Goal: Information Seeking & Learning: Check status

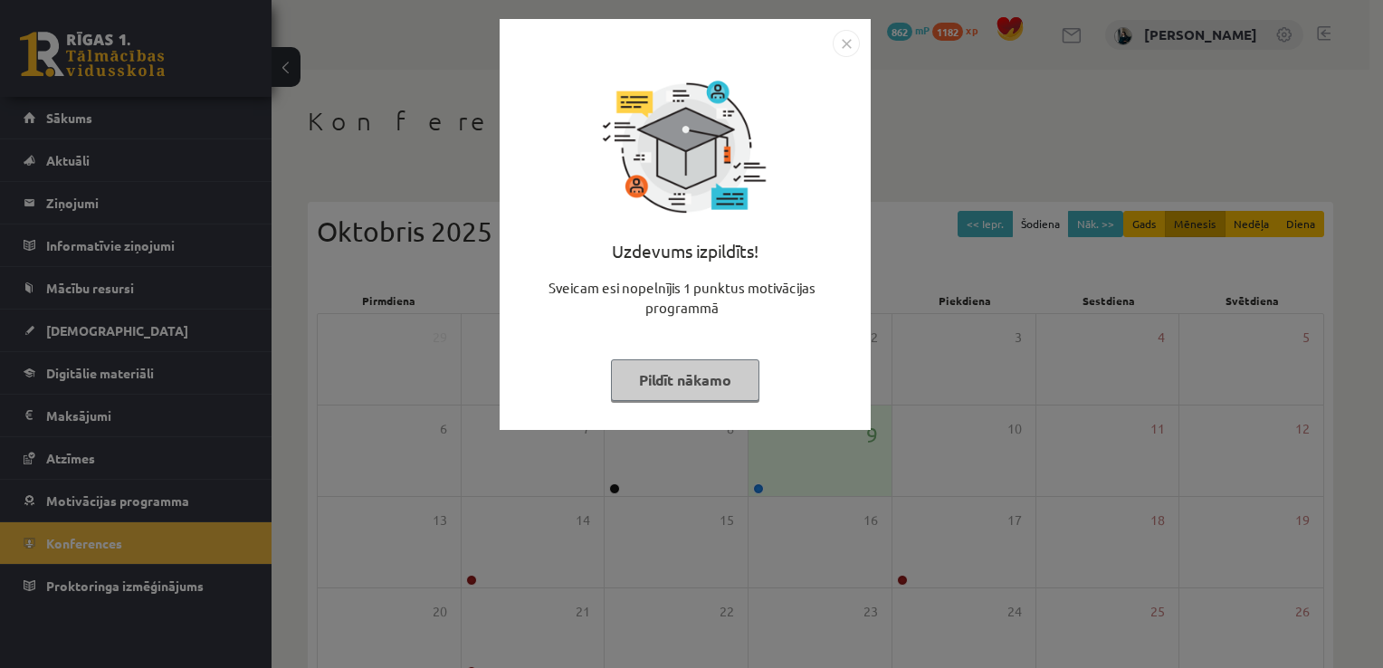
click at [635, 385] on button "Pildīt nākamo" at bounding box center [685, 380] width 148 height 42
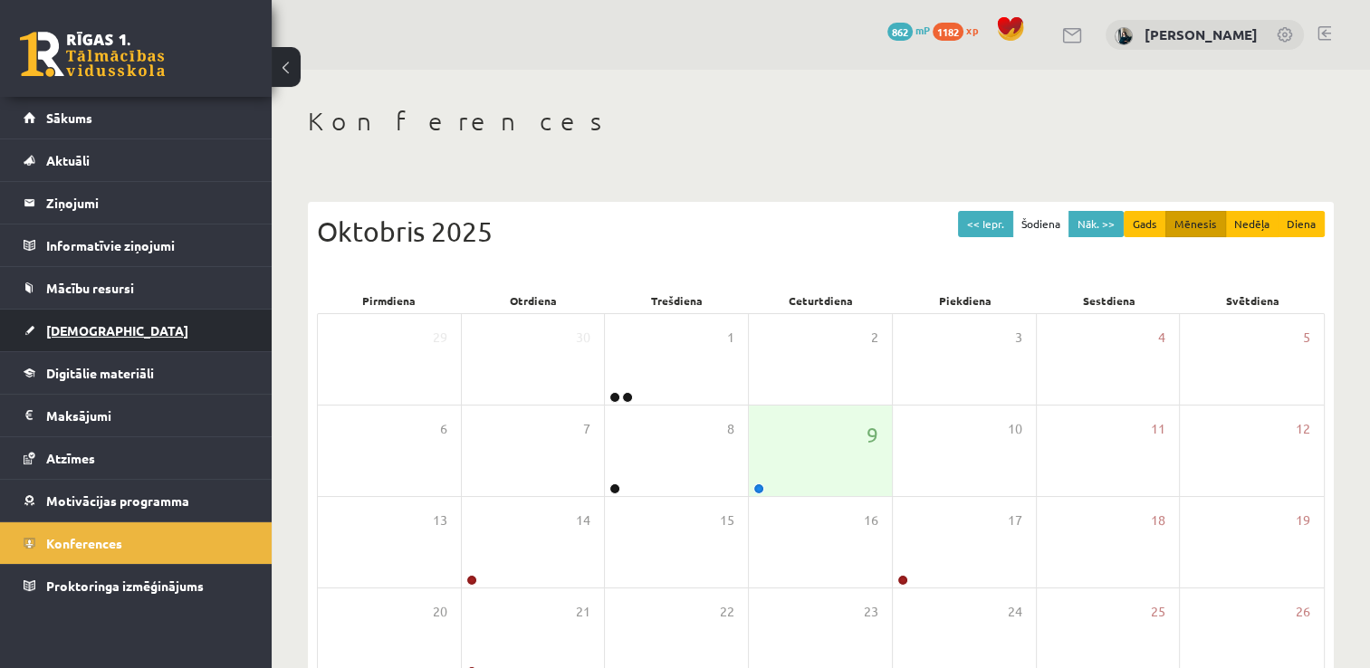
click at [145, 331] on link "[DEMOGRAPHIC_DATA]" at bounding box center [136, 331] width 225 height 42
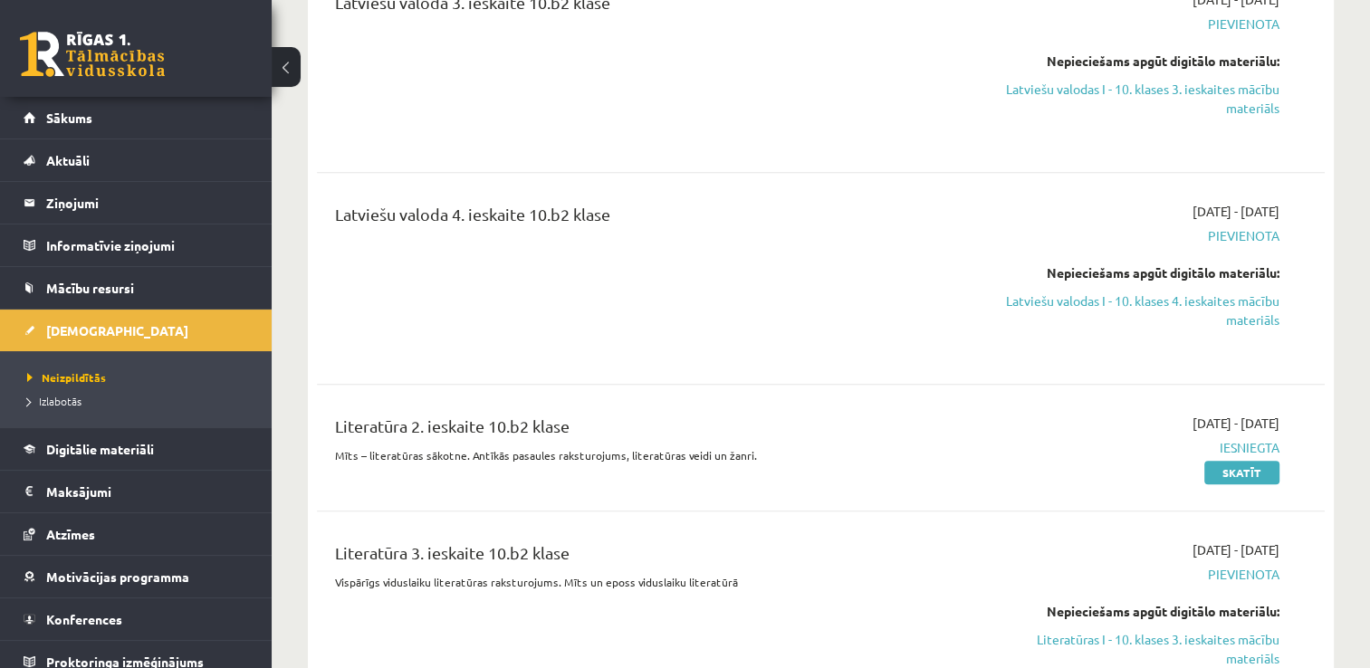
scroll to position [1358, 0]
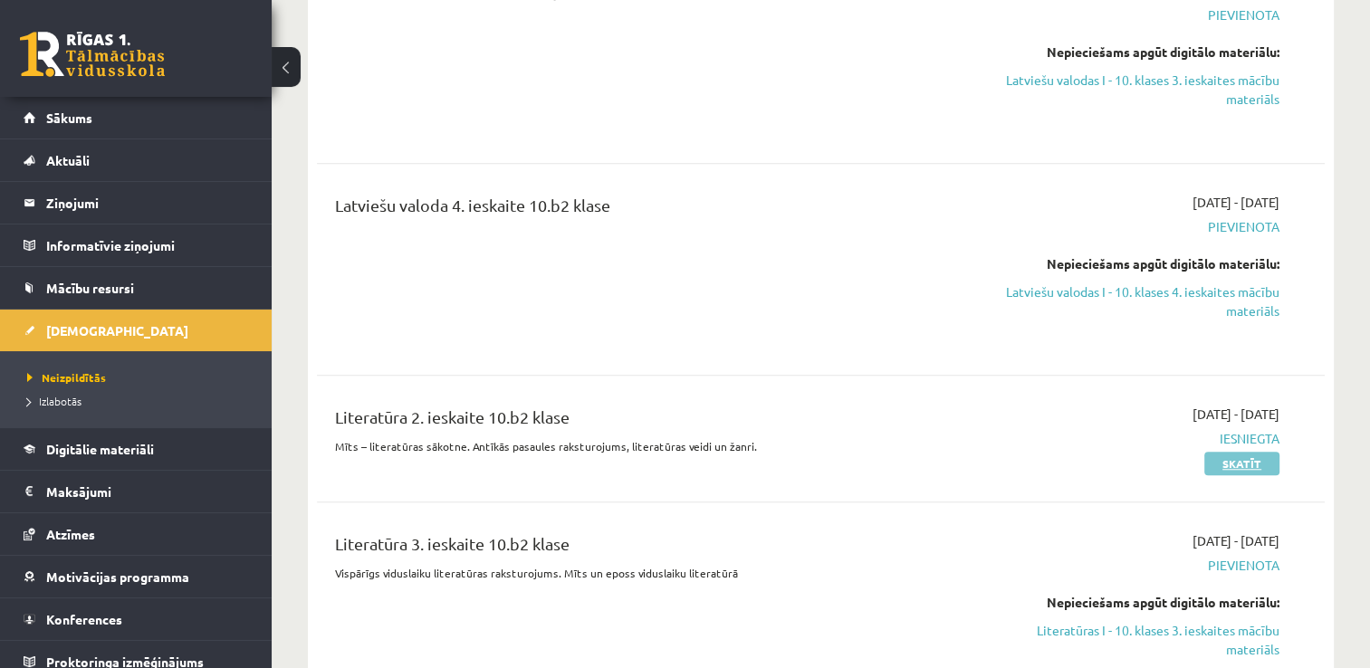
click at [1221, 453] on link "Skatīt" at bounding box center [1241, 464] width 75 height 24
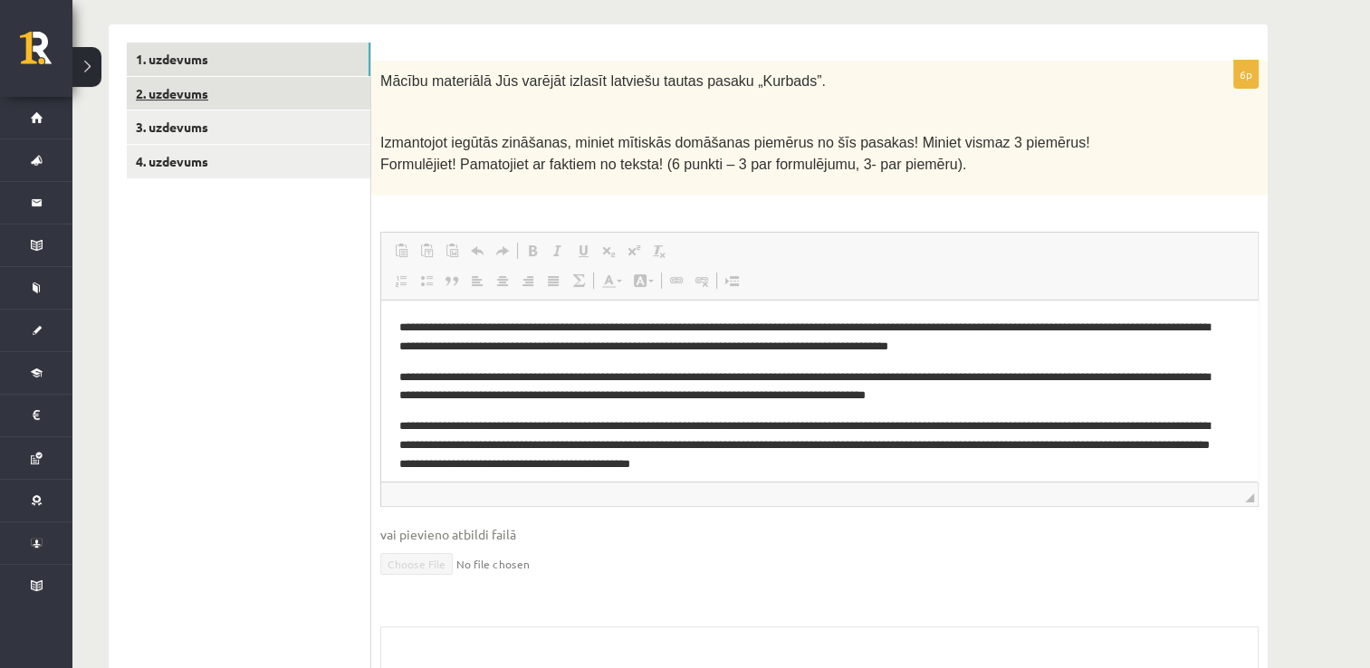
click at [178, 107] on link "2. uzdevums" at bounding box center [249, 93] width 244 height 33
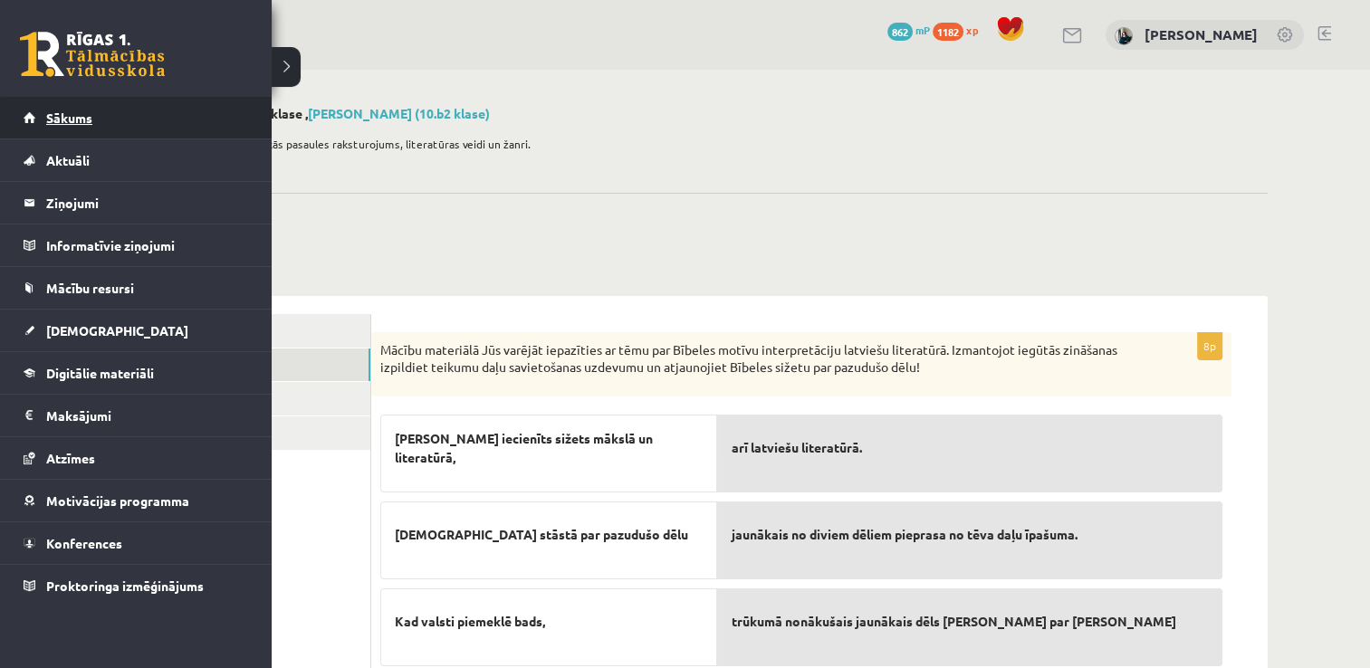
click at [40, 112] on link "Sākums" at bounding box center [136, 118] width 225 height 42
